Goal: Transaction & Acquisition: Purchase product/service

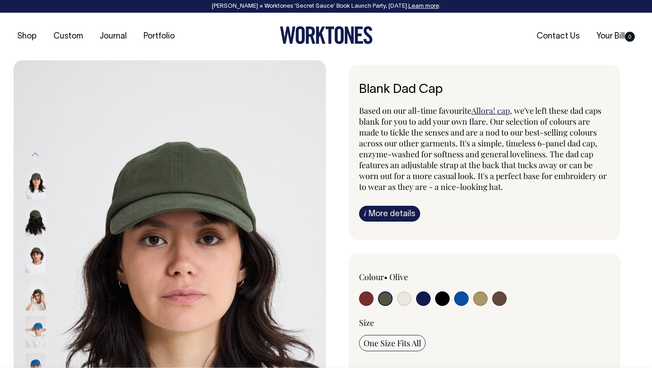
select select "Olive"
click at [405, 295] on input "radio" at bounding box center [404, 298] width 14 height 14
radio input "true"
select select "Natural"
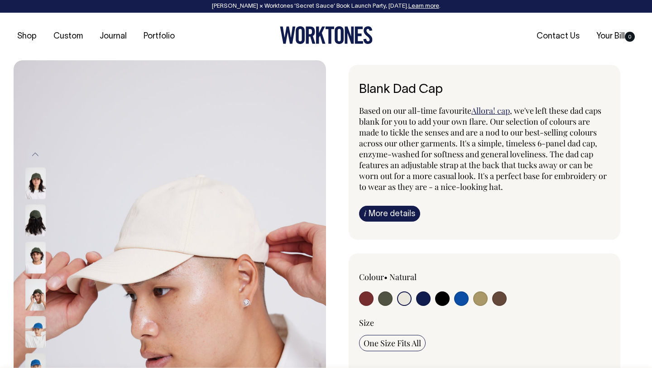
click at [405, 299] on input "radio" at bounding box center [404, 298] width 14 height 14
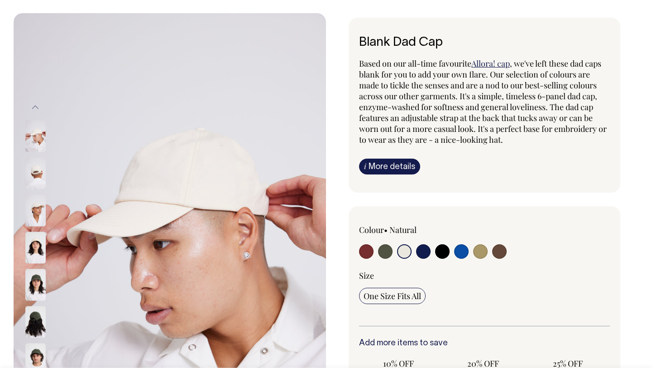
click at [386, 257] on input "radio" at bounding box center [385, 251] width 14 height 14
radio input "true"
select select "Olive"
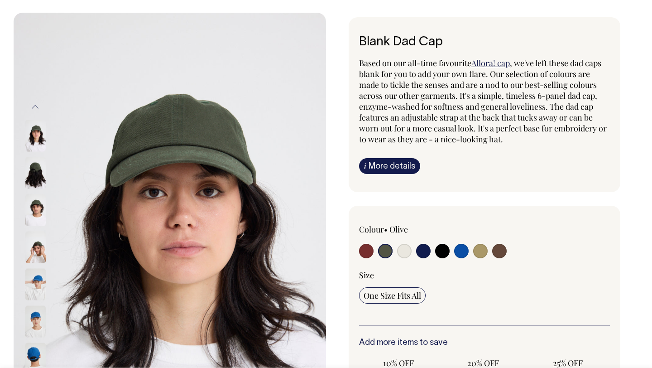
click at [440, 248] on input "radio" at bounding box center [442, 251] width 14 height 14
radio input "true"
select select "Black"
